Goal: Transaction & Acquisition: Purchase product/service

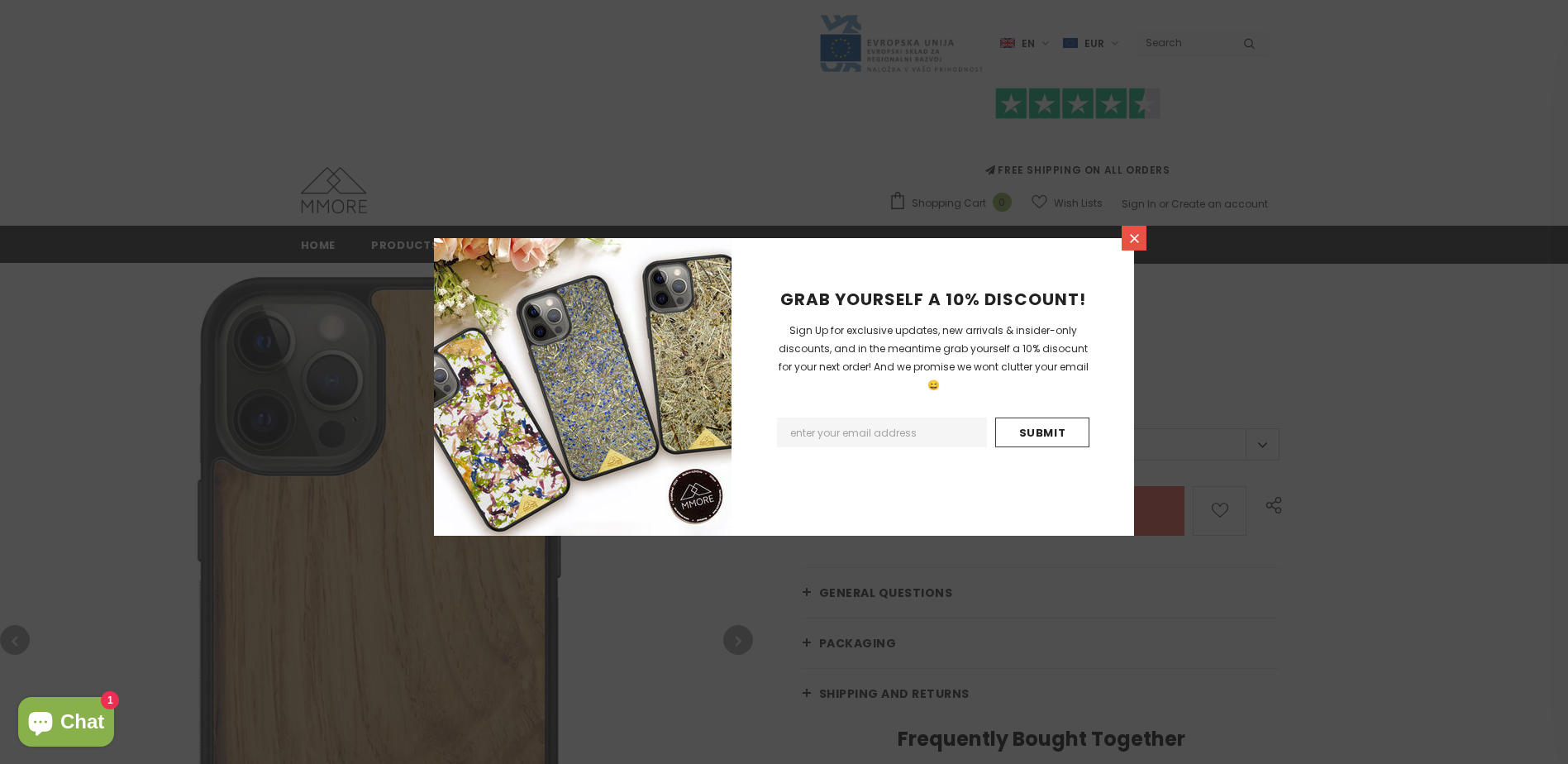
click at [1136, 234] on icon at bounding box center [1133, 238] width 14 height 14
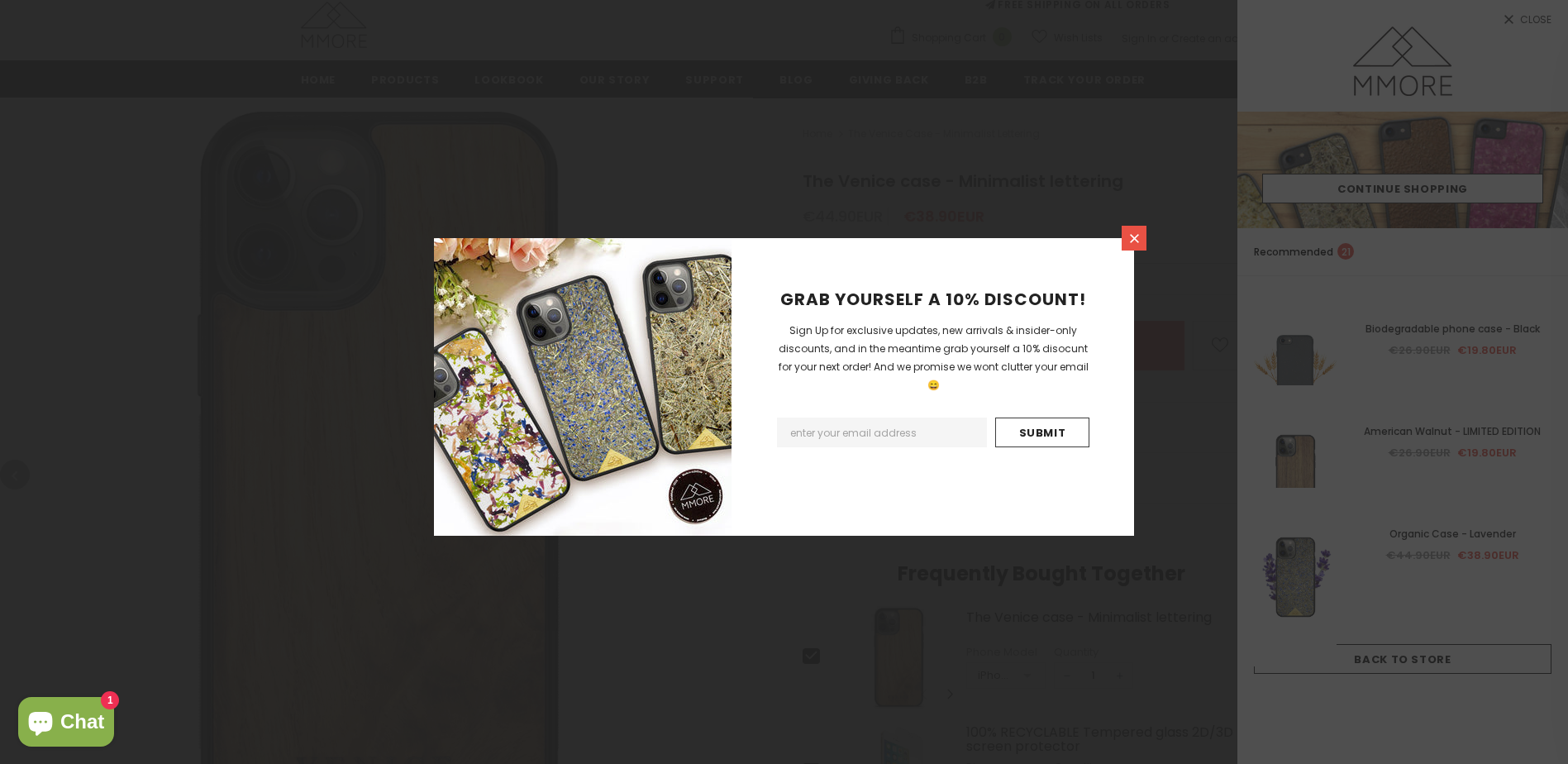
scroll to position [165, 0]
click at [1133, 234] on icon at bounding box center [1133, 238] width 14 height 14
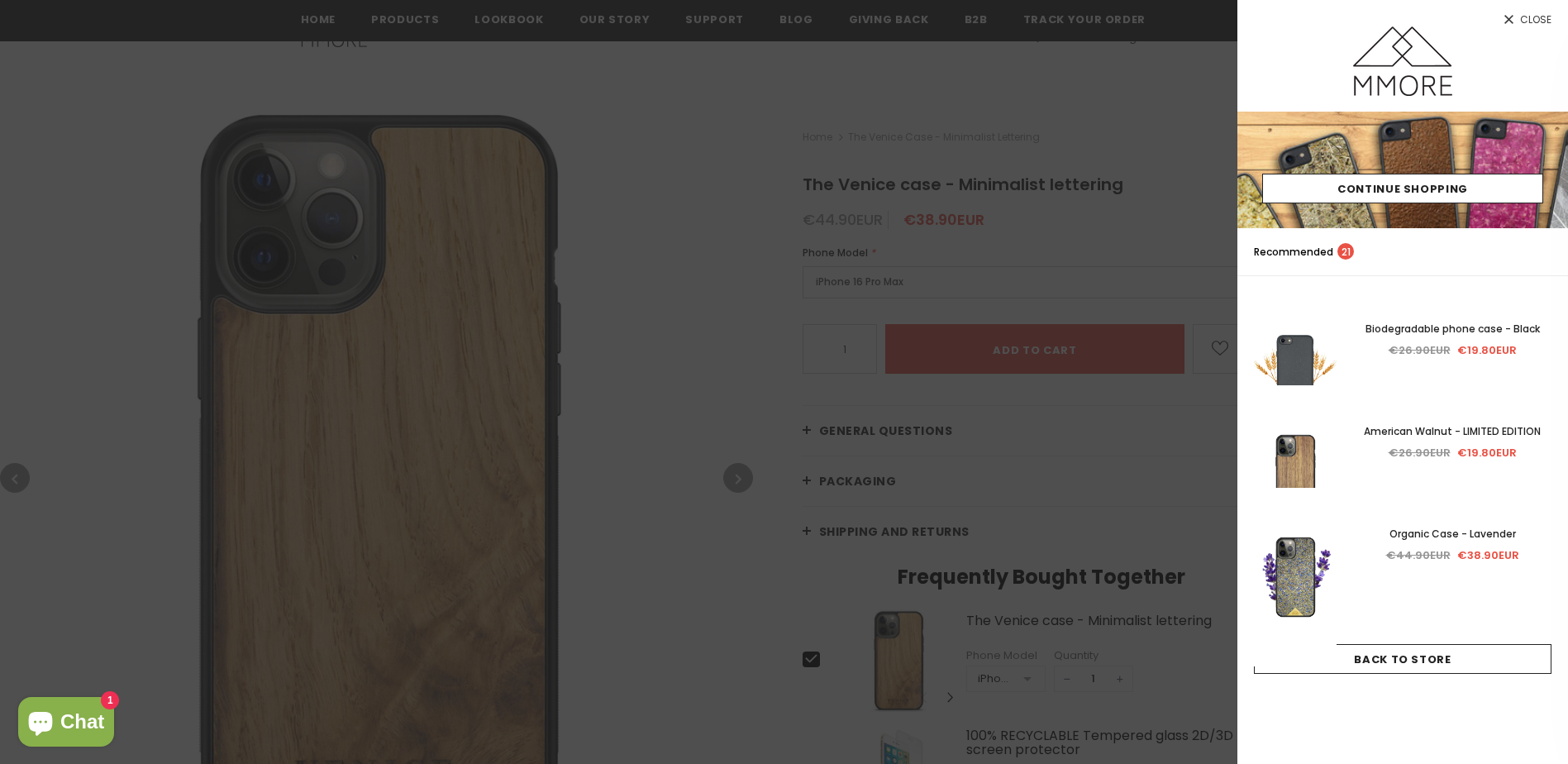
scroll to position [0, 0]
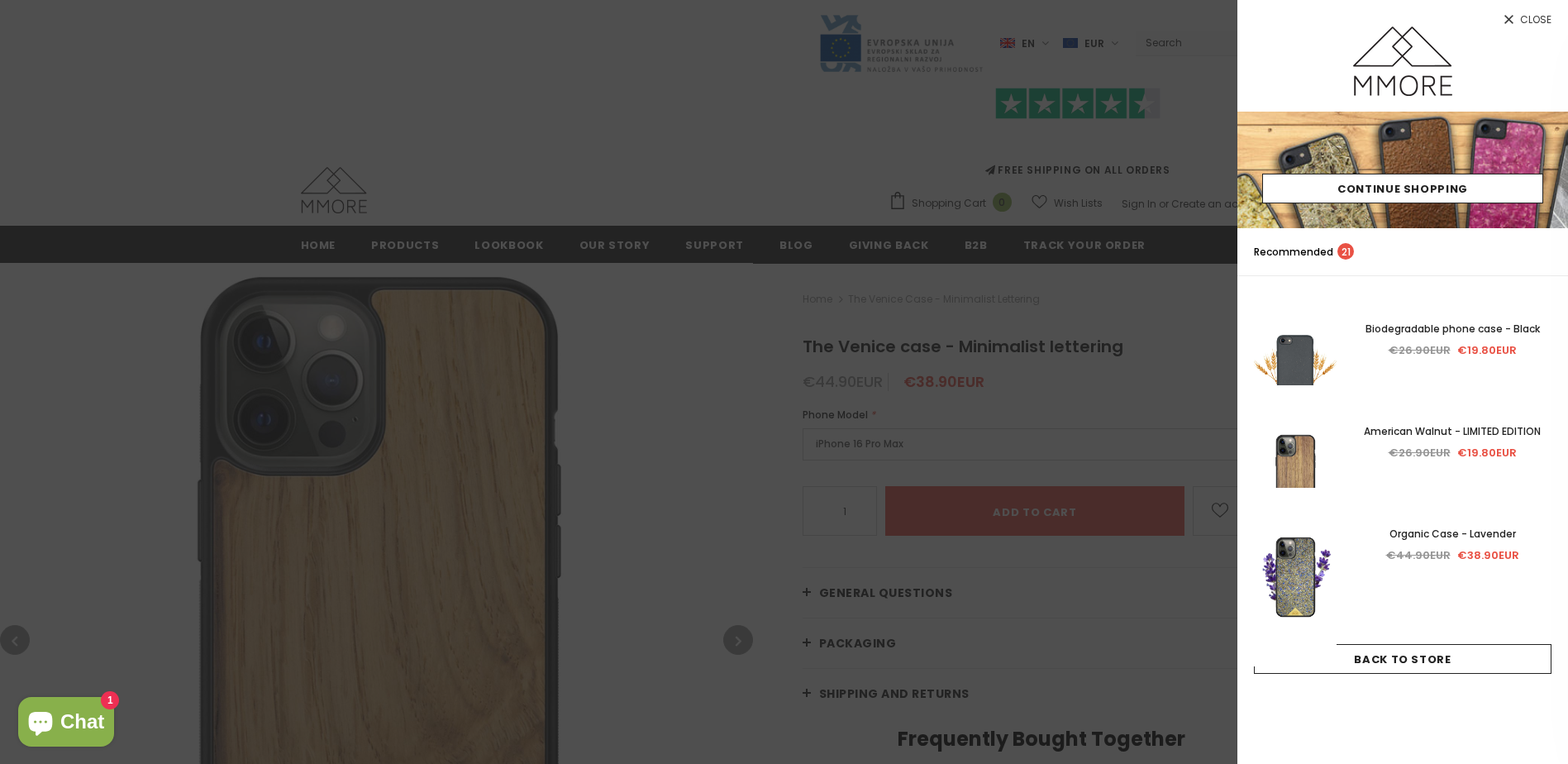
click at [1519, 16] on link "Close" at bounding box center [1403, 13] width 331 height 27
